Goal: Find specific page/section: Find specific page/section

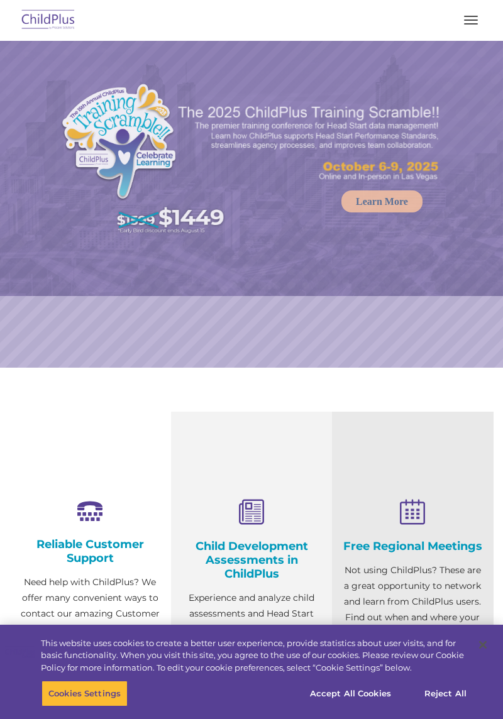
select select "MEDIUM"
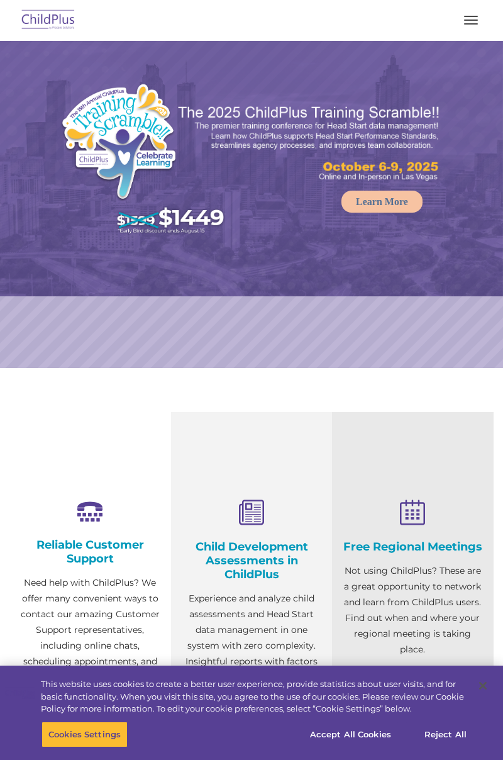
select select "MEDIUM"
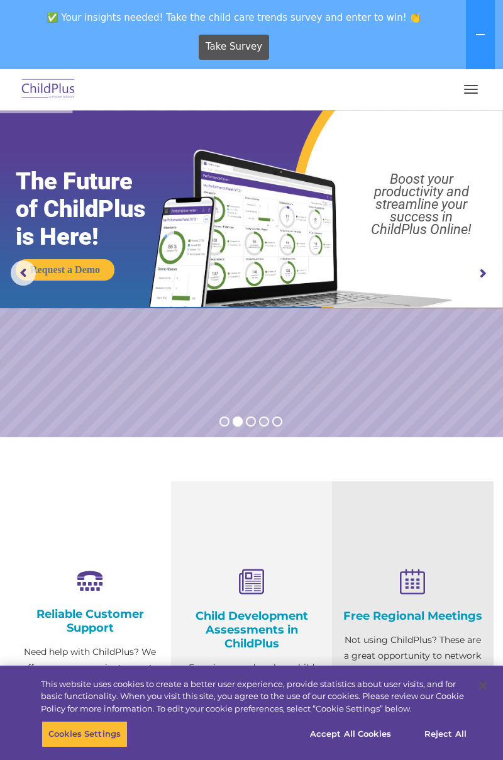
click at [473, 66] on button at bounding box center [480, 34] width 29 height 69
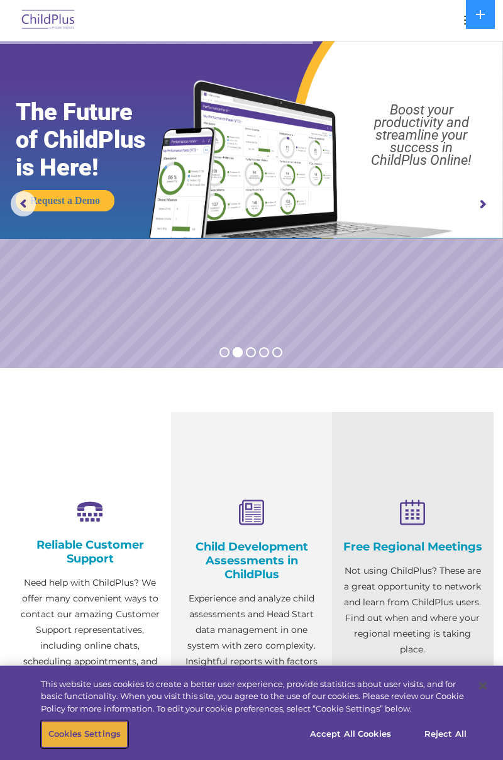
click at [111, 723] on button "Cookies Settings" at bounding box center [85, 734] width 86 height 26
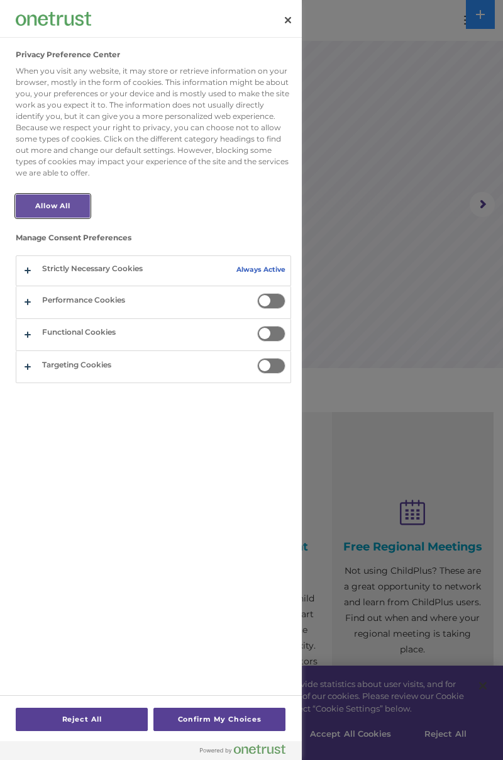
click at [74, 196] on button "Allow All" at bounding box center [53, 205] width 74 height 23
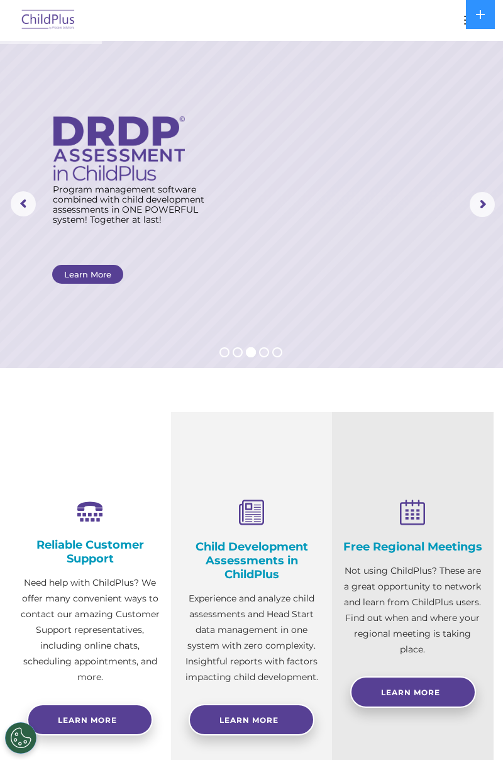
click at [409, 11] on div at bounding box center [251, 20] width 453 height 30
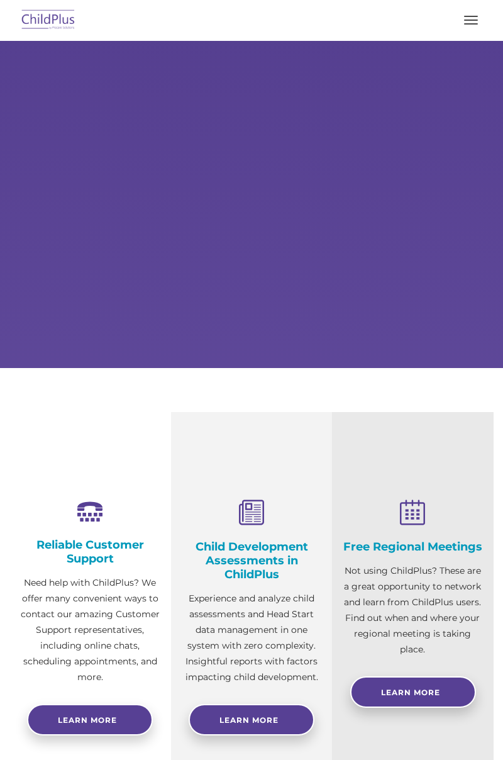
click at [465, 23] on button "button" at bounding box center [471, 20] width 26 height 20
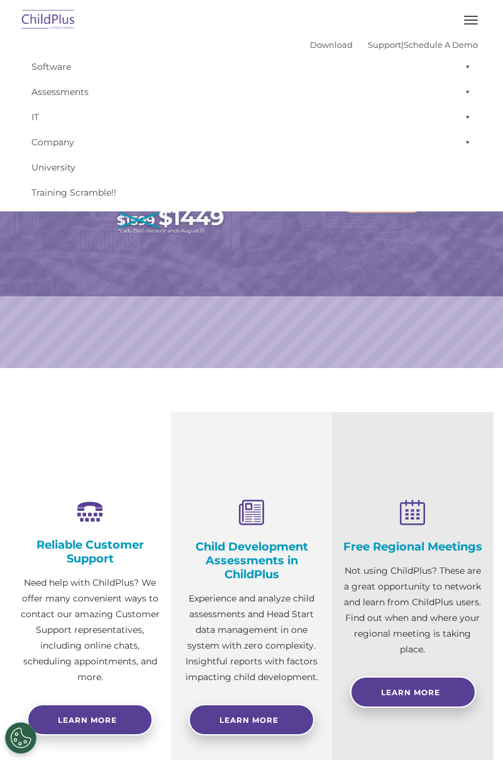
select select "MEDIUM"
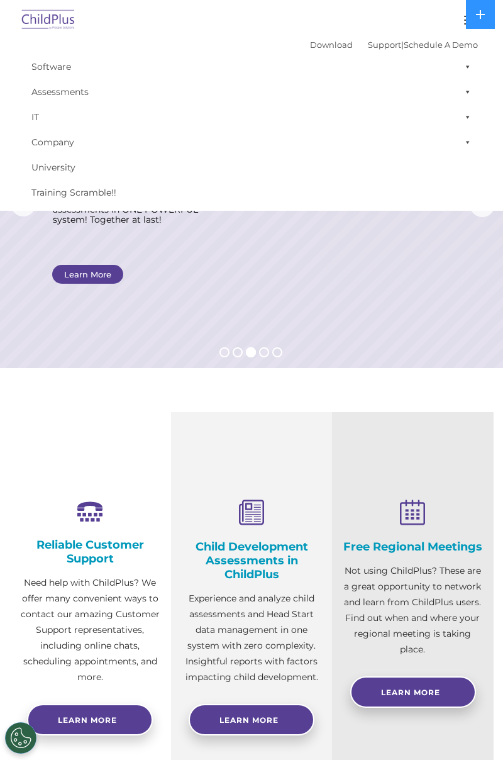
click at [109, 431] on div "Reliable Customer Support Need help with ChildPlus? We offer many convenient wa…" at bounding box center [90, 605] width 162 height 386
click at [487, 14] on button at bounding box center [480, 14] width 29 height 29
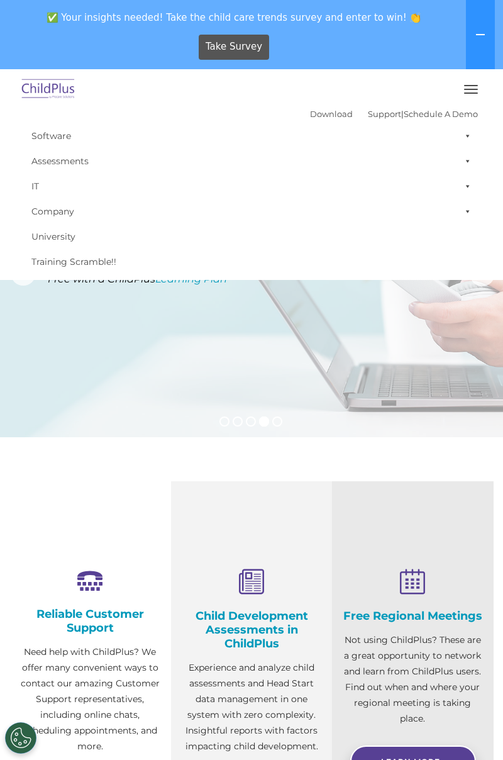
click at [484, 16] on button at bounding box center [480, 34] width 29 height 69
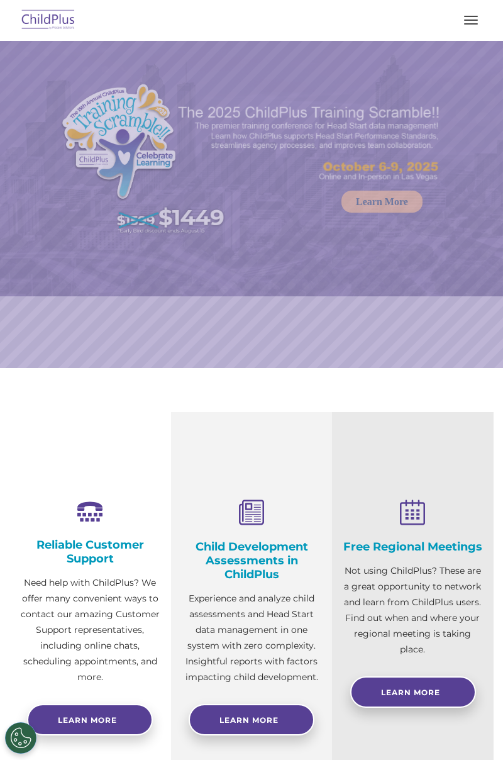
select select "MEDIUM"
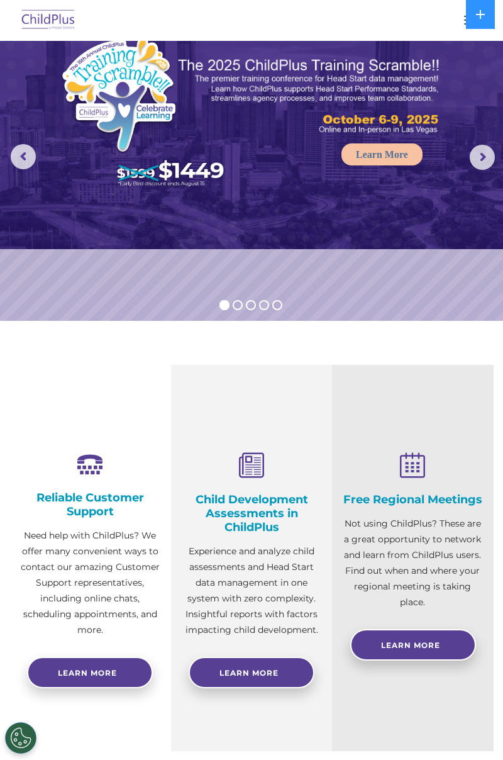
scroll to position [45, 0]
